Goal: Information Seeking & Learning: Learn about a topic

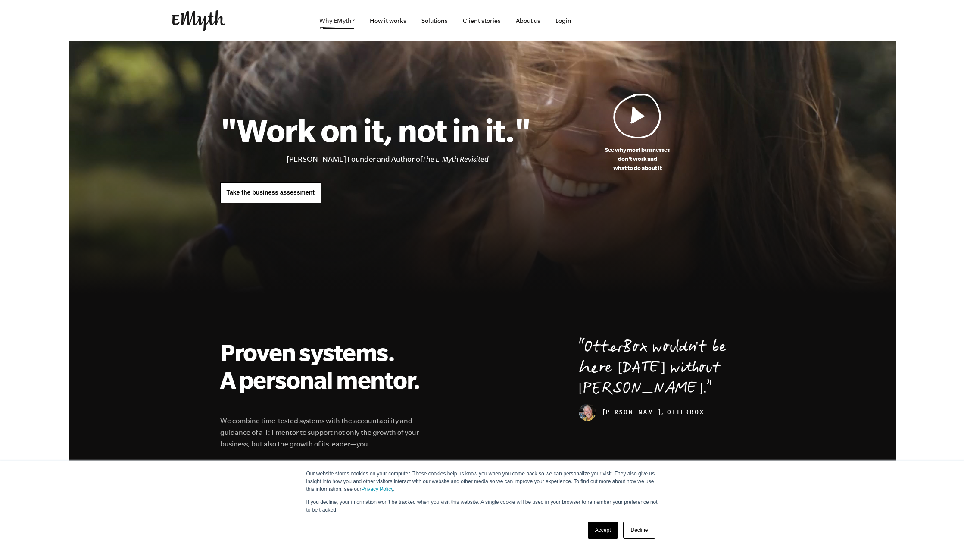
click at [347, 22] on link "Why EMyth?" at bounding box center [337, 20] width 49 height 41
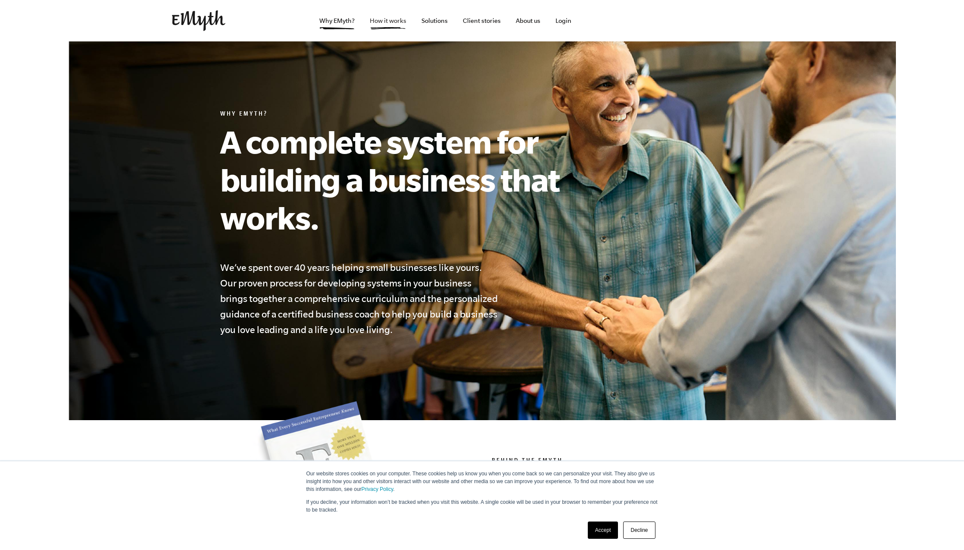
click at [381, 24] on link "How it works" at bounding box center [388, 20] width 50 height 41
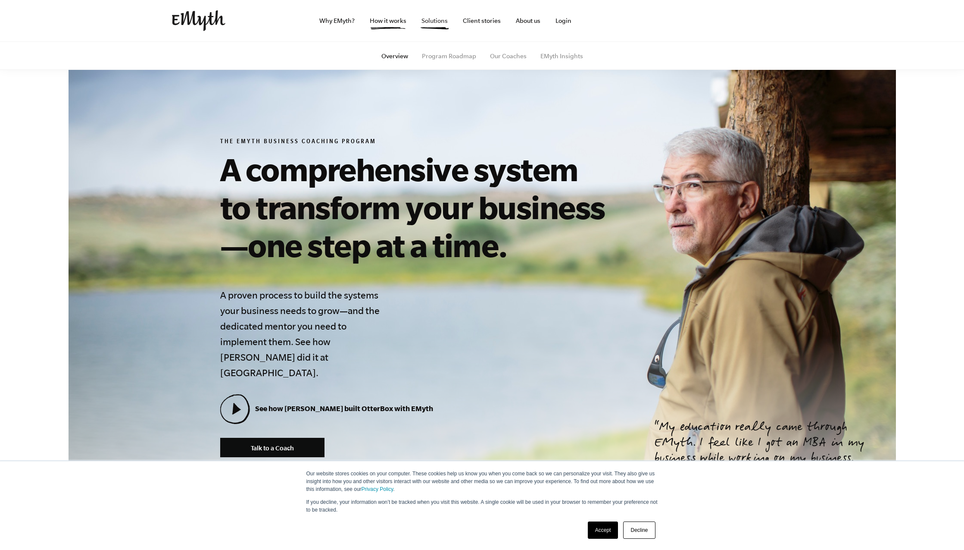
click at [443, 19] on link "Solutions" at bounding box center [435, 20] width 40 height 41
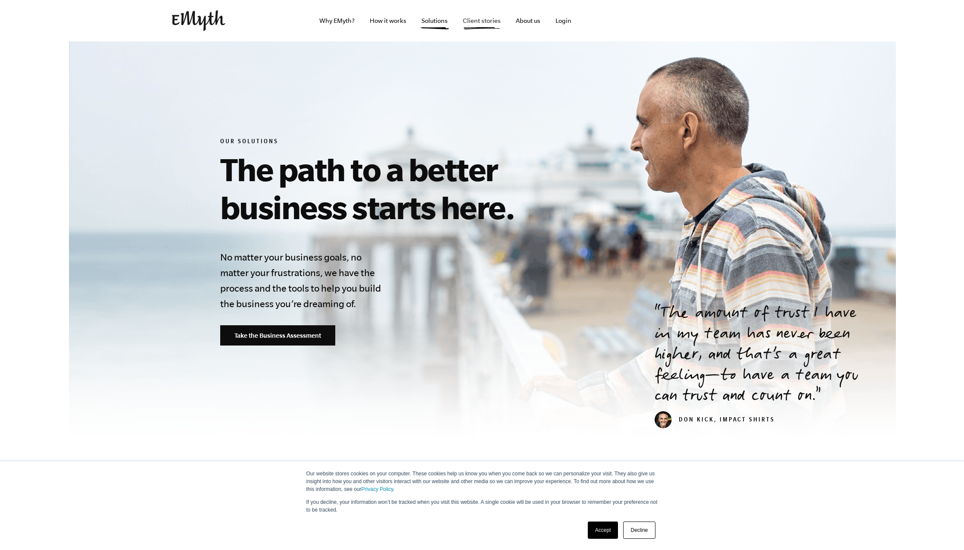
click at [490, 19] on link "Client stories" at bounding box center [482, 20] width 52 height 41
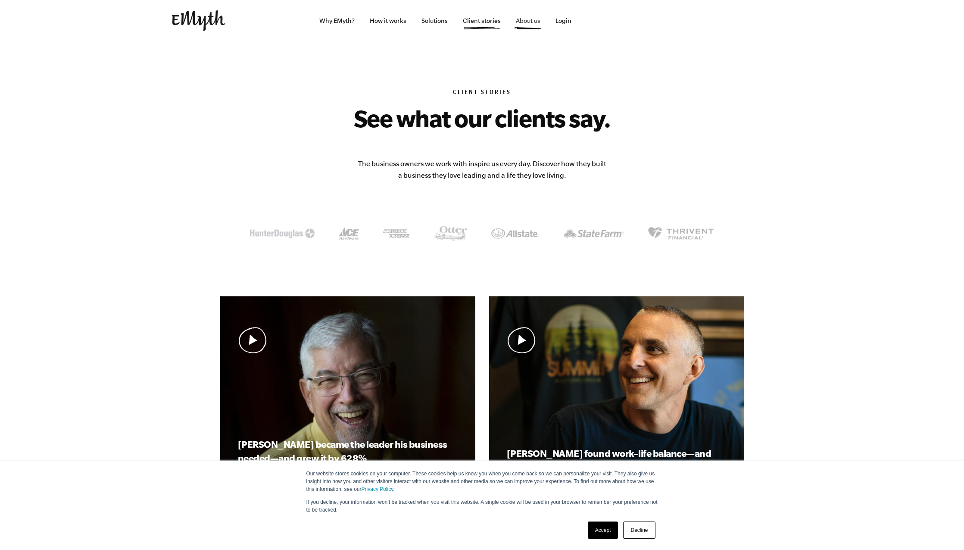
click at [535, 22] on link "About us" at bounding box center [528, 20] width 38 height 41
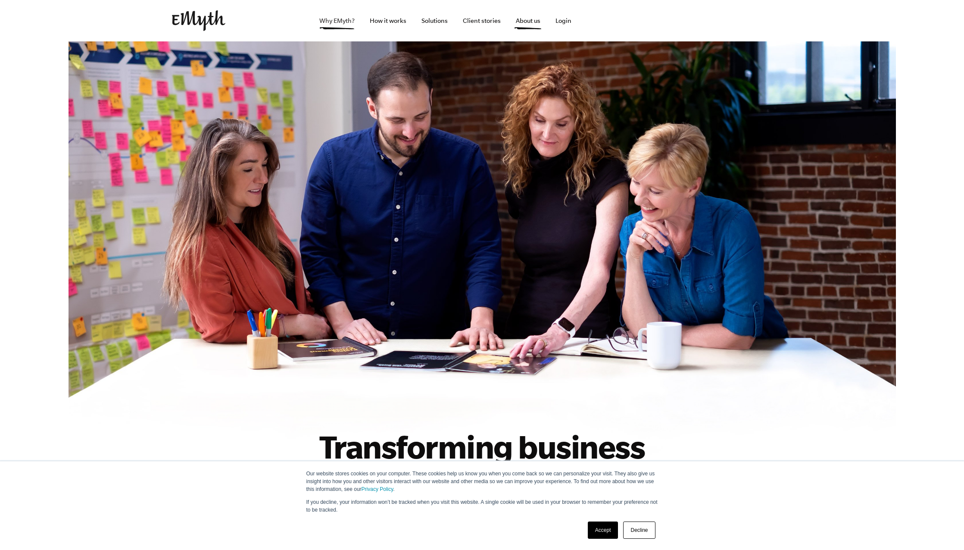
click at [350, 18] on link "Why EMyth?" at bounding box center [337, 20] width 49 height 41
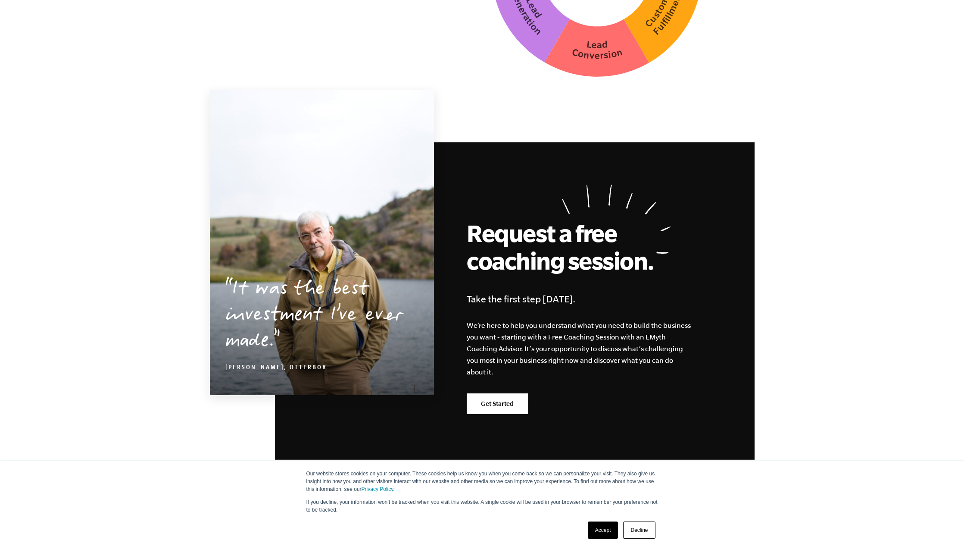
scroll to position [2554, 0]
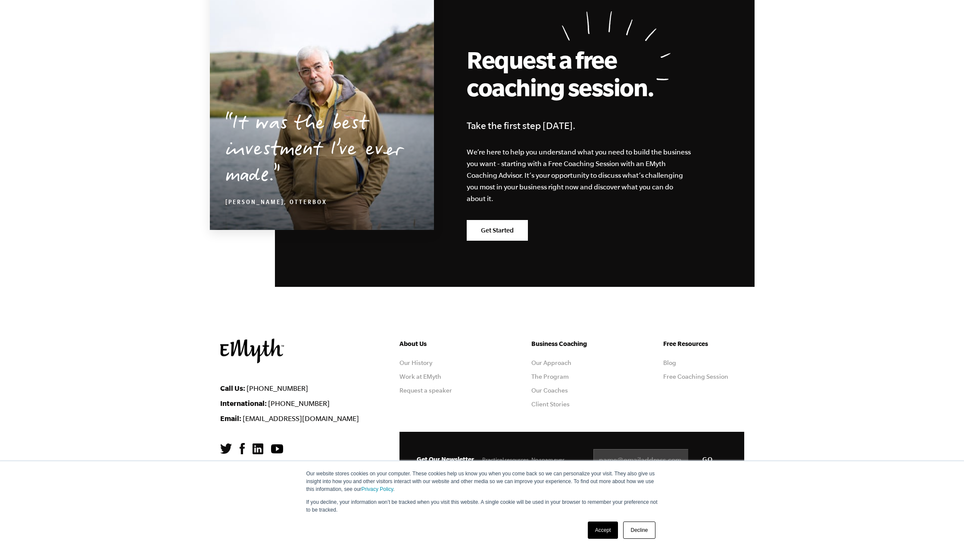
click at [598, 528] on link "Accept" at bounding box center [603, 529] width 31 height 17
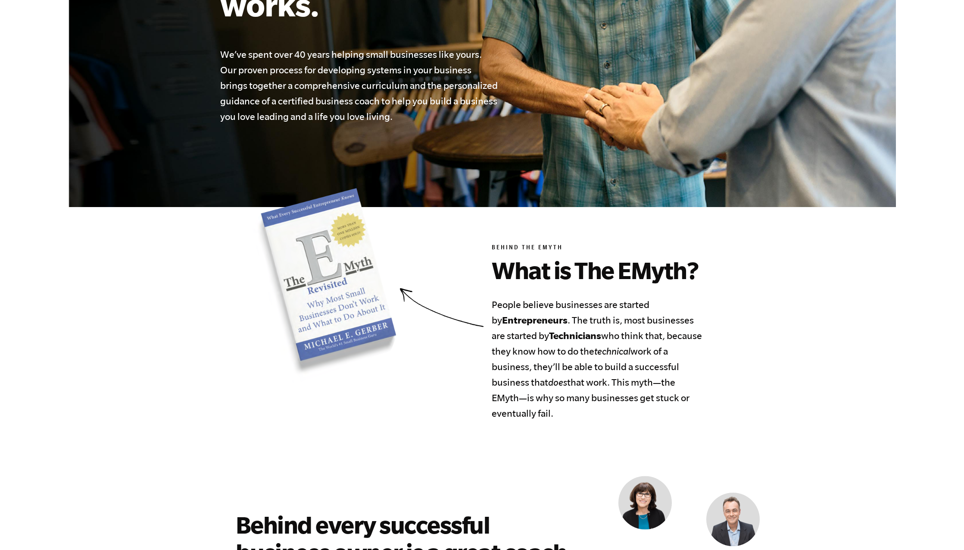
scroll to position [0, 0]
